Goal: Find specific page/section: Find specific page/section

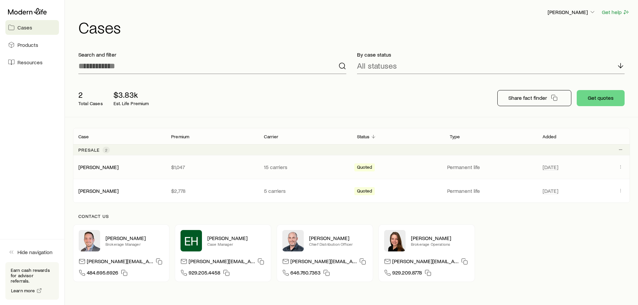
click at [363, 168] on span "Quoted" at bounding box center [364, 167] width 15 height 7
click at [96, 167] on link "[PERSON_NAME]" at bounding box center [99, 166] width 40 height 6
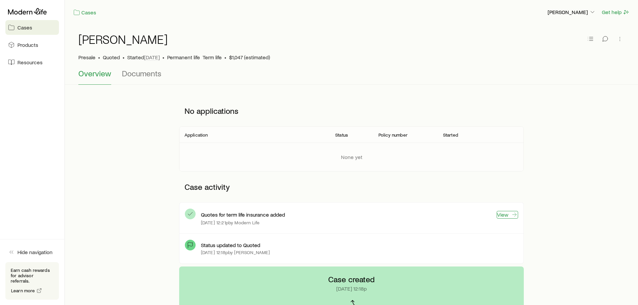
click at [505, 216] on link "View" at bounding box center [507, 215] width 21 height 8
click at [95, 75] on span "Overview" at bounding box center [94, 73] width 33 height 9
click at [129, 75] on span "Documents" at bounding box center [142, 73] width 40 height 9
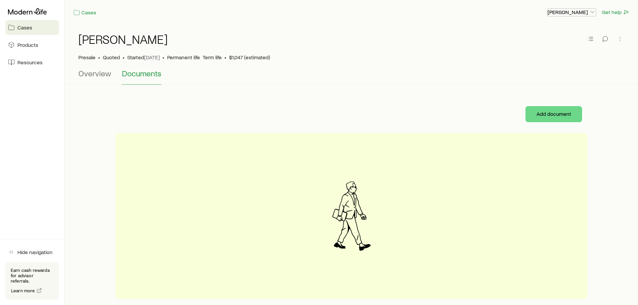
click at [592, 12] on icon "button" at bounding box center [592, 12] width 7 height 7
click at [559, 46] on span "Commission schedule" at bounding box center [557, 45] width 52 height 7
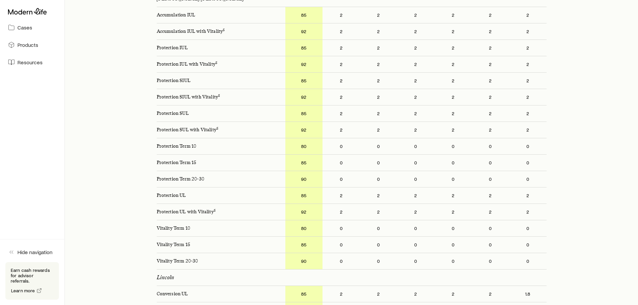
scroll to position [603, 0]
